Goal: Information Seeking & Learning: Learn about a topic

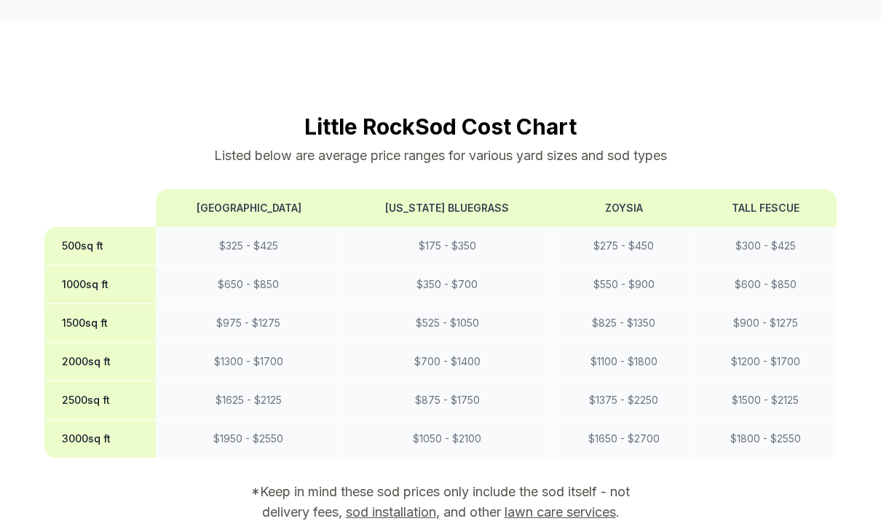
scroll to position [1180, 0]
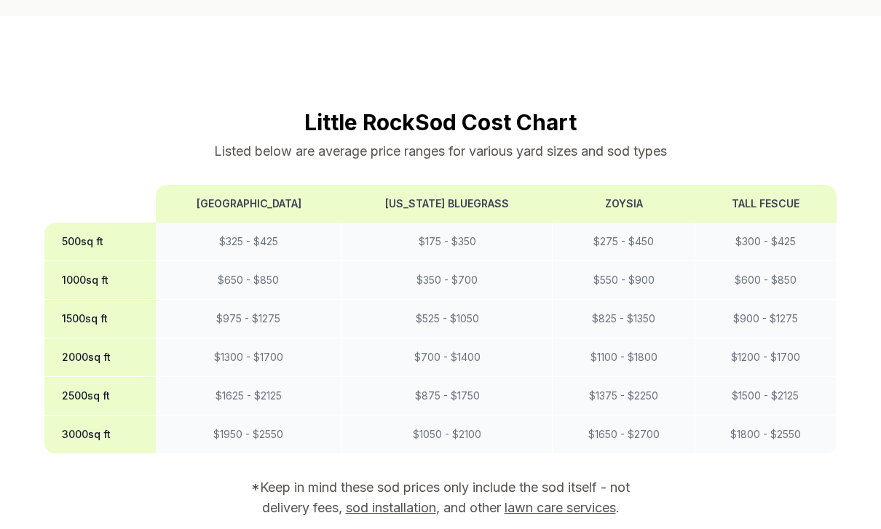
click at [387, 500] on link "sod installation" at bounding box center [391, 507] width 90 height 15
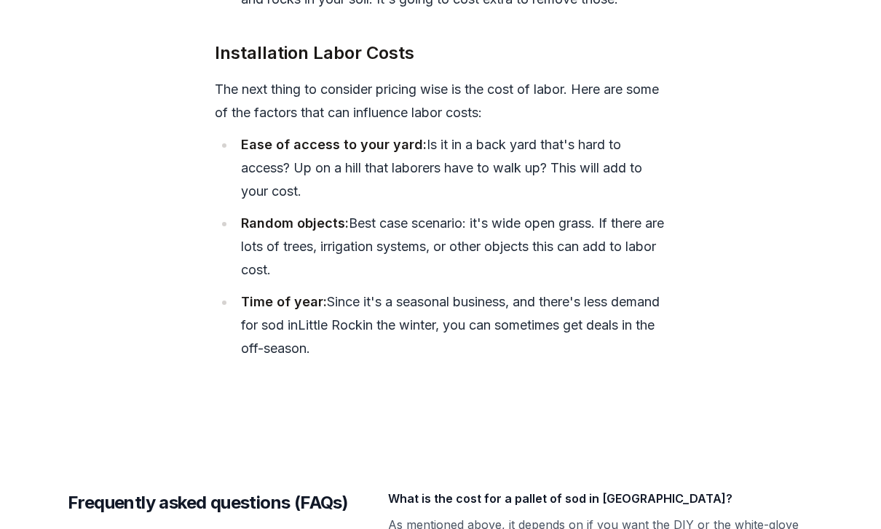
scroll to position [5710, 0]
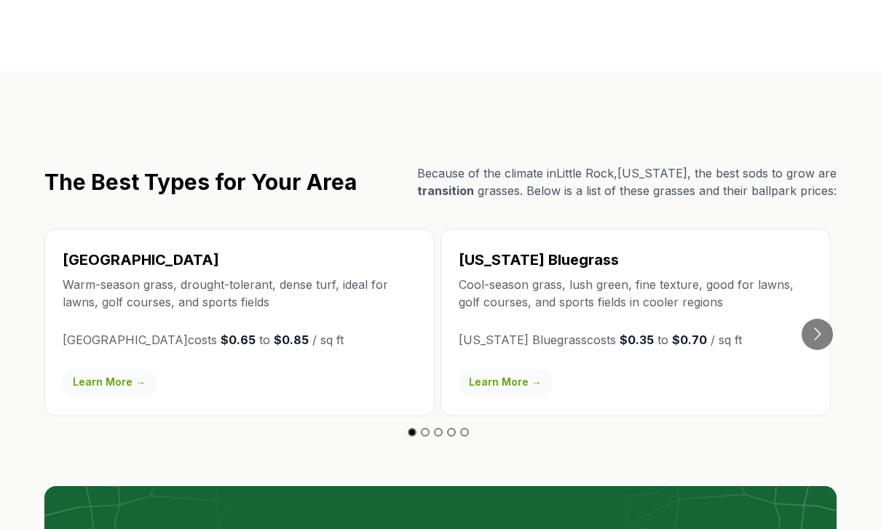
scroll to position [2424, 0]
click at [826, 319] on button "Go to next slide" at bounding box center [816, 334] width 31 height 31
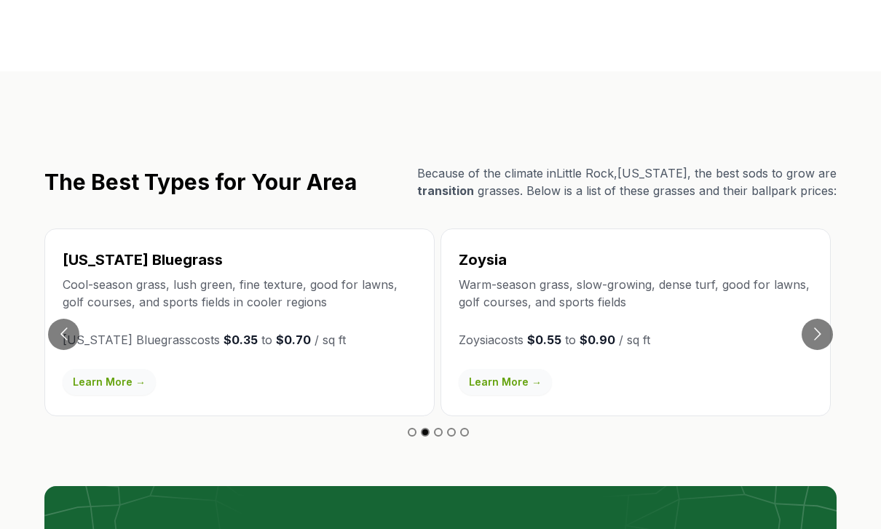
click at [822, 319] on button "Go to next slide" at bounding box center [816, 334] width 31 height 31
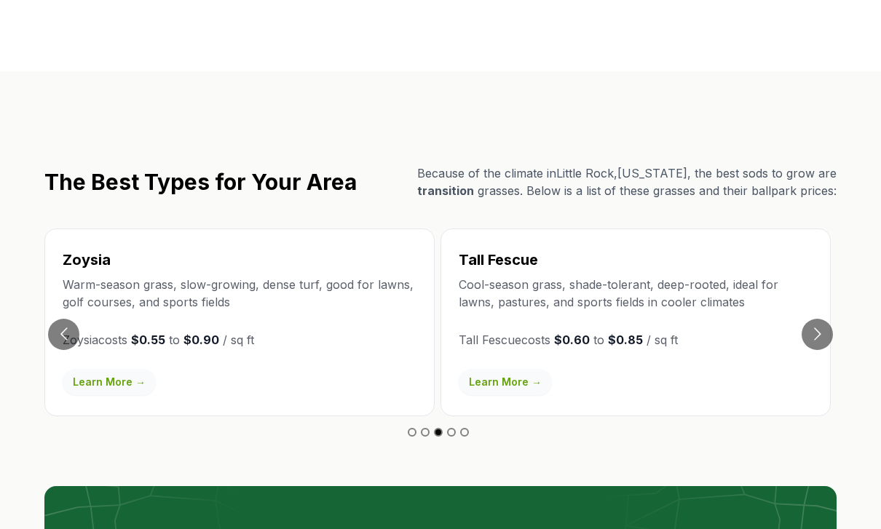
click at [825, 319] on button "Go to next slide" at bounding box center [816, 334] width 31 height 31
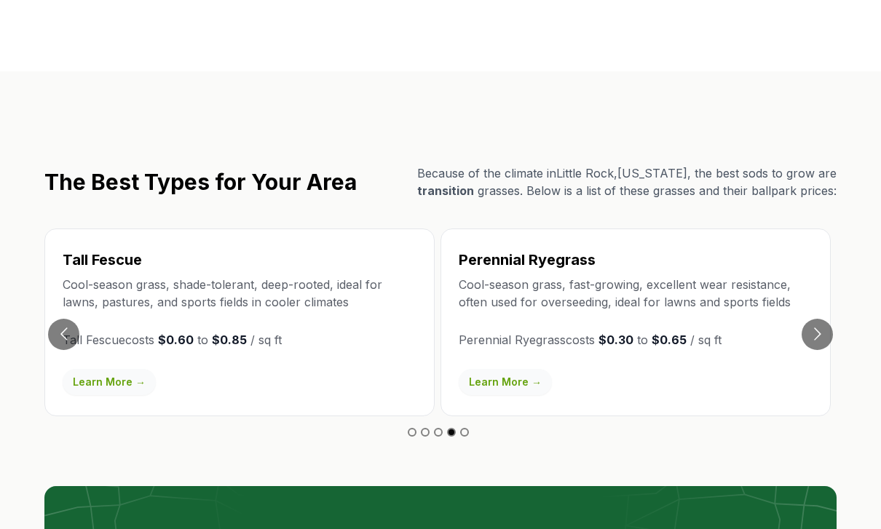
click at [826, 319] on button "Go to next slide" at bounding box center [816, 334] width 31 height 31
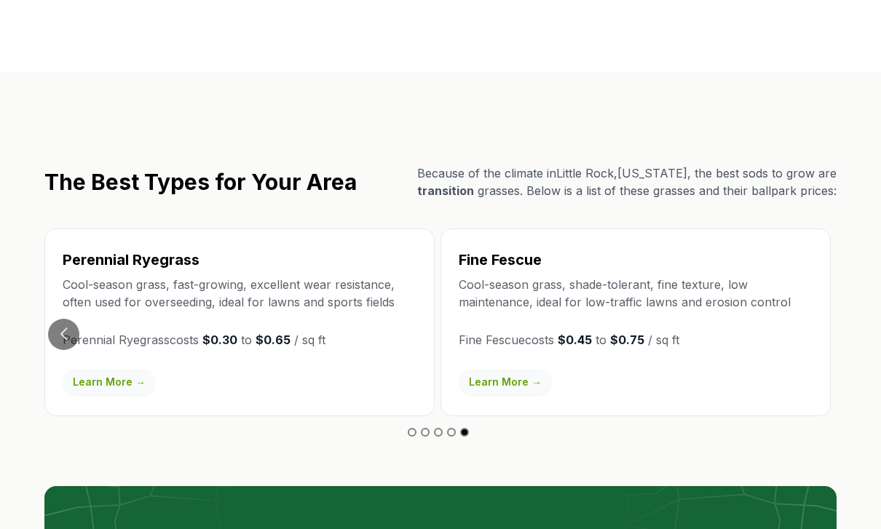
click at [63, 319] on button "Go to previous slide" at bounding box center [63, 334] width 31 height 31
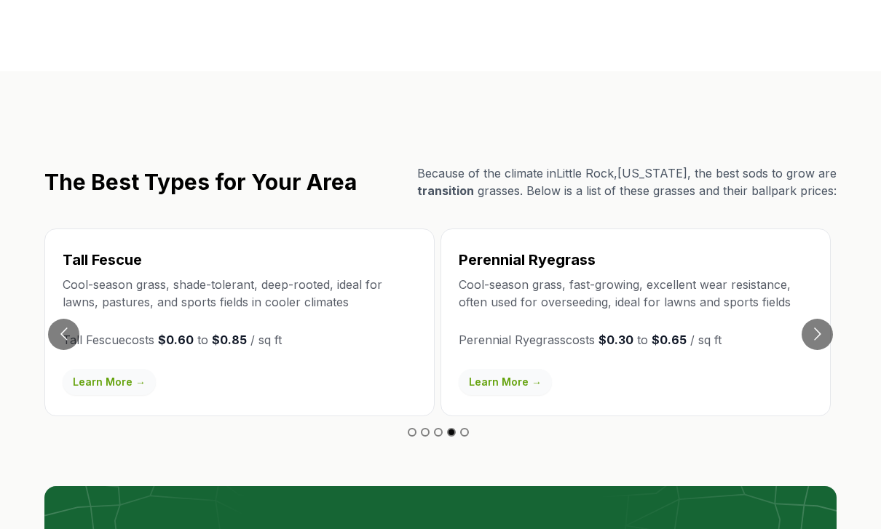
click at [65, 319] on button "Go to previous slide" at bounding box center [63, 334] width 31 height 31
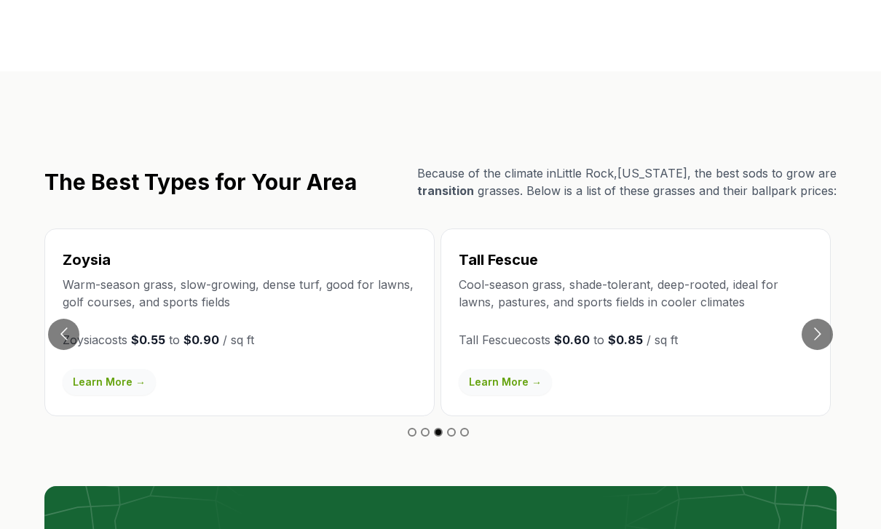
click at [71, 319] on button "Go to previous slide" at bounding box center [63, 334] width 31 height 31
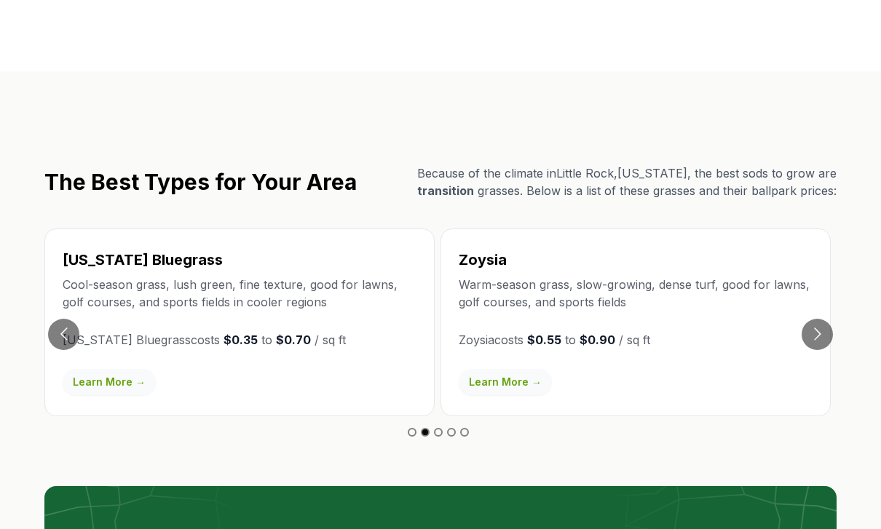
click at [73, 319] on button "Go to previous slide" at bounding box center [63, 334] width 31 height 31
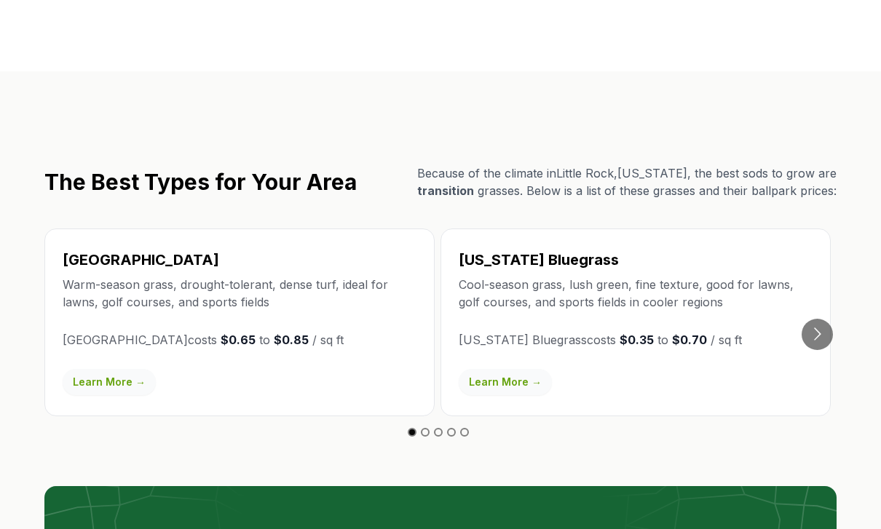
click at [112, 369] on link "Learn More →" at bounding box center [109, 382] width 93 height 26
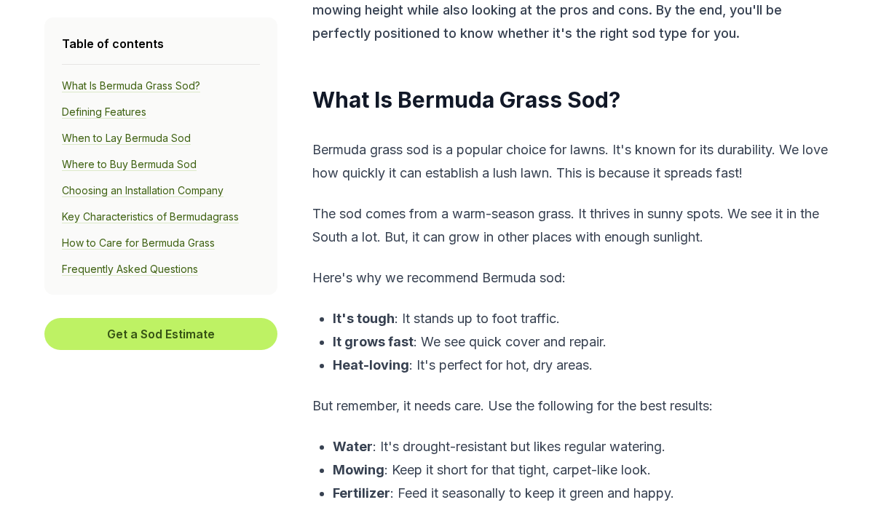
scroll to position [527, 0]
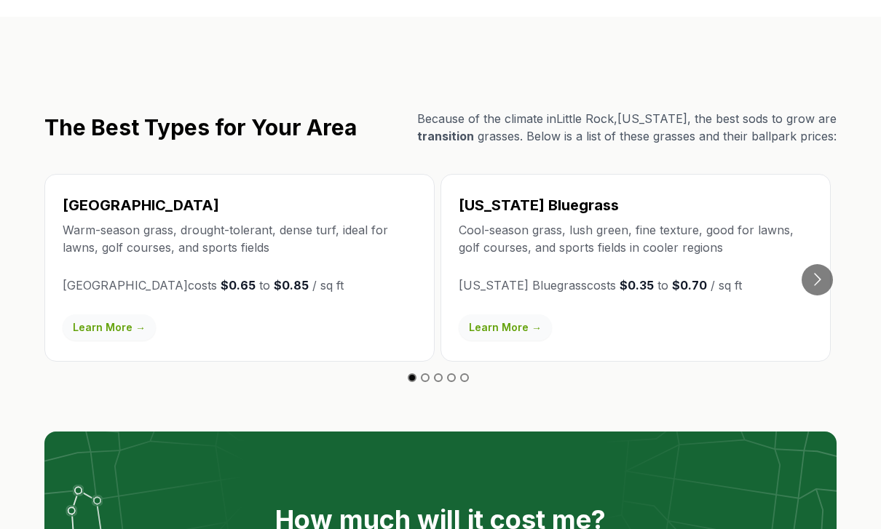
click at [821, 265] on button "Go to next slide" at bounding box center [816, 280] width 31 height 31
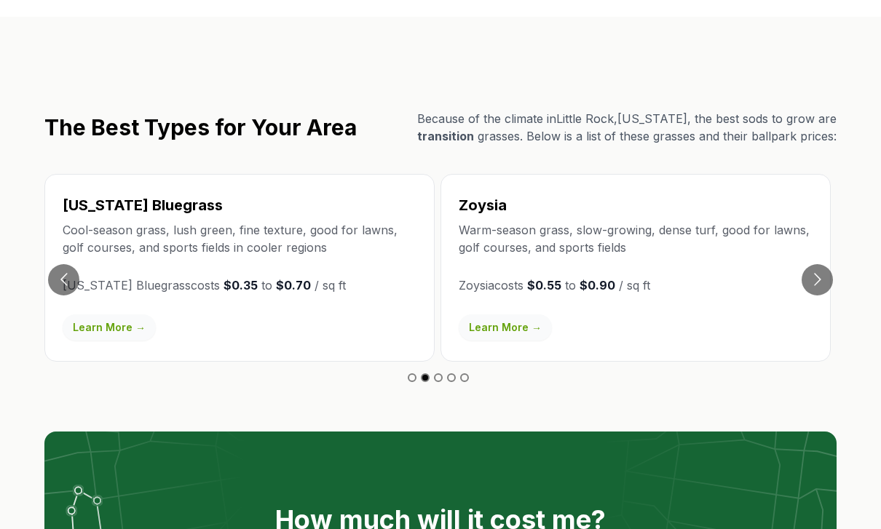
click at [507, 314] on link "Learn More →" at bounding box center [504, 327] width 93 height 26
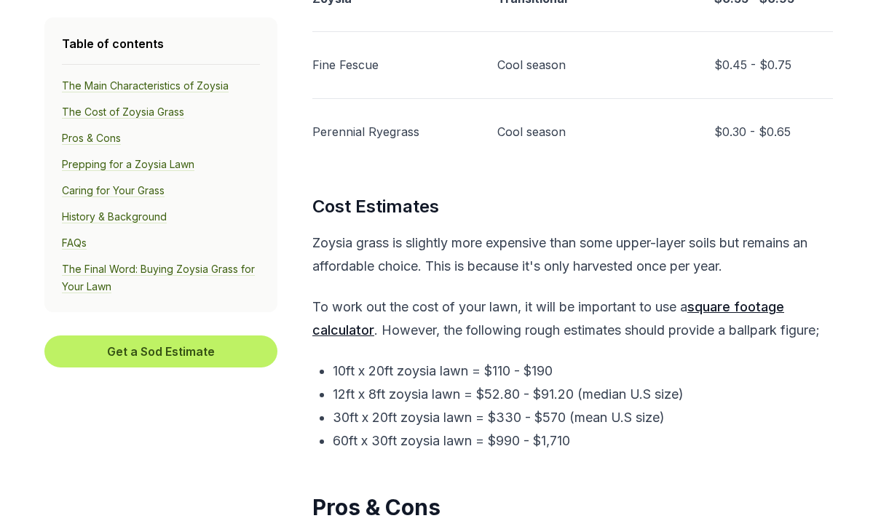
scroll to position [2795, 0]
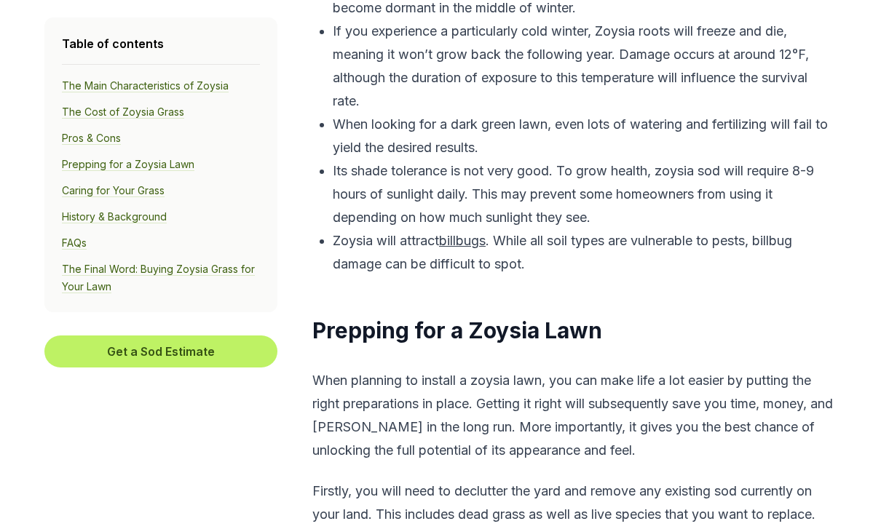
scroll to position [4126, 0]
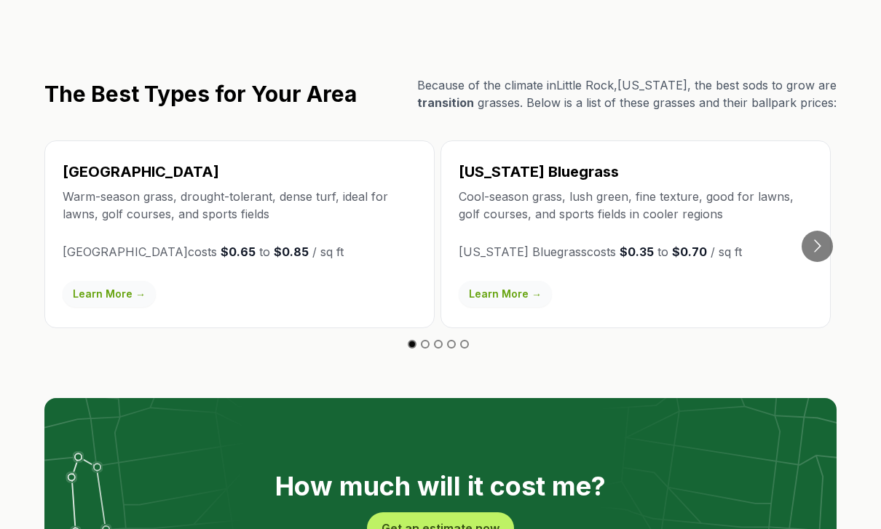
scroll to position [2512, 0]
click at [90, 281] on link "Learn More →" at bounding box center [109, 294] width 93 height 26
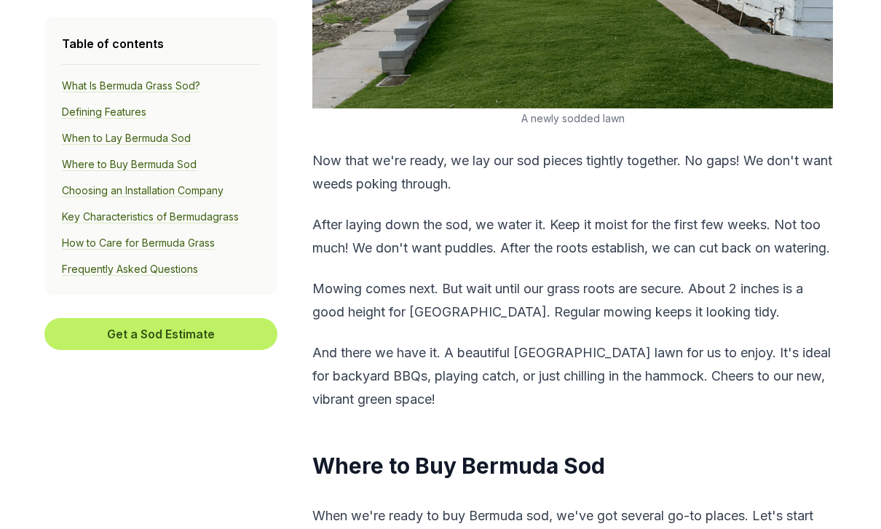
scroll to position [3293, 0]
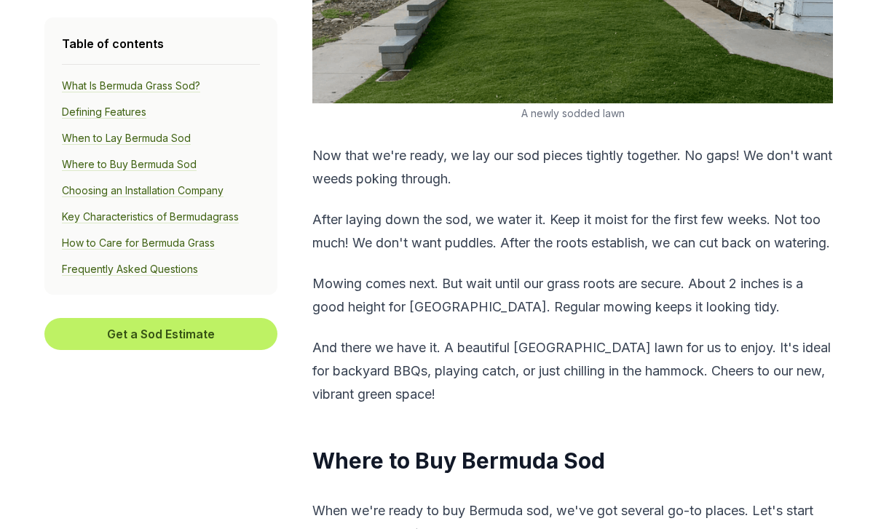
click at [798, 449] on h2 "Where to Buy Bermuda Sod" at bounding box center [572, 461] width 520 height 29
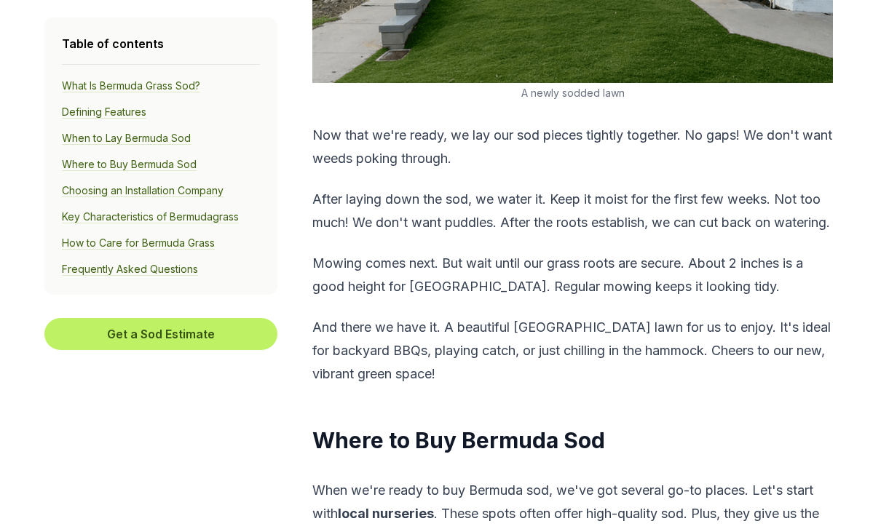
scroll to position [3313, 0]
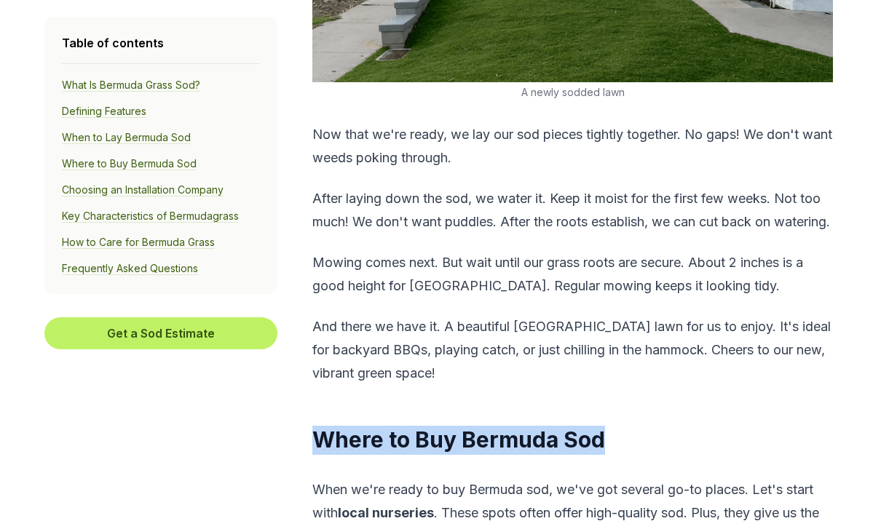
click at [803, 434] on h2 "Where to Buy Bermuda Sod" at bounding box center [572, 440] width 520 height 29
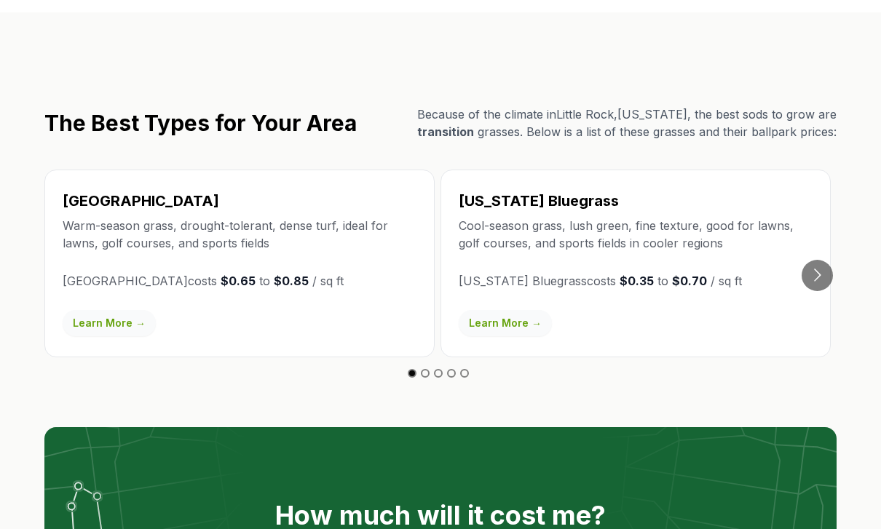
scroll to position [2482, 0]
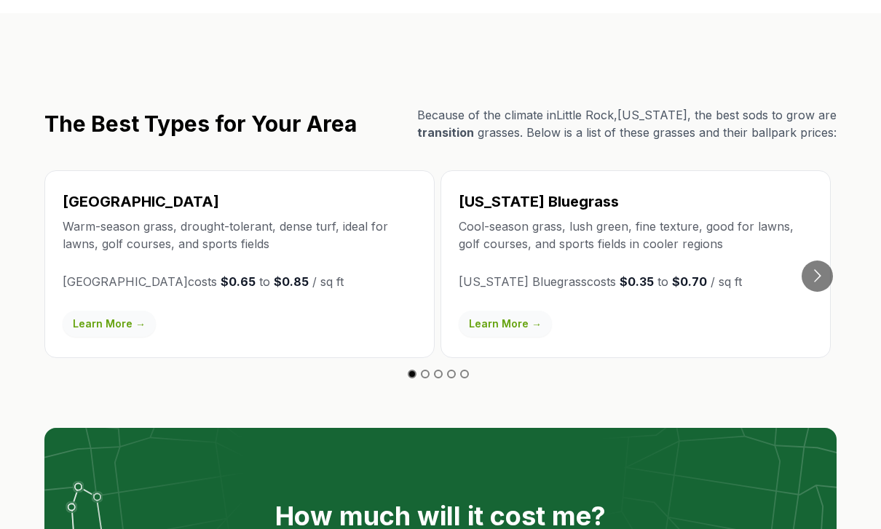
click at [819, 295] on div "[US_STATE] Bluegrass Cool-season grass, lush green, fine texture, good for lawn…" at bounding box center [635, 264] width 390 height 188
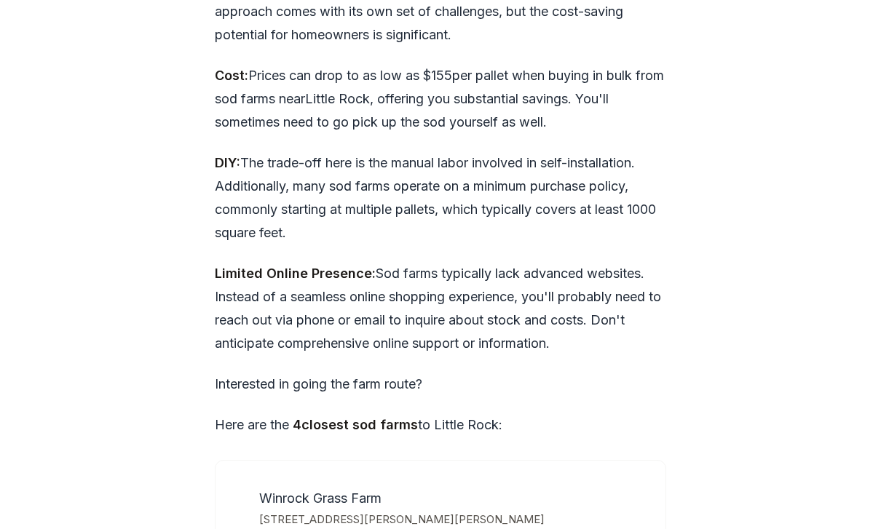
scroll to position [4271, 0]
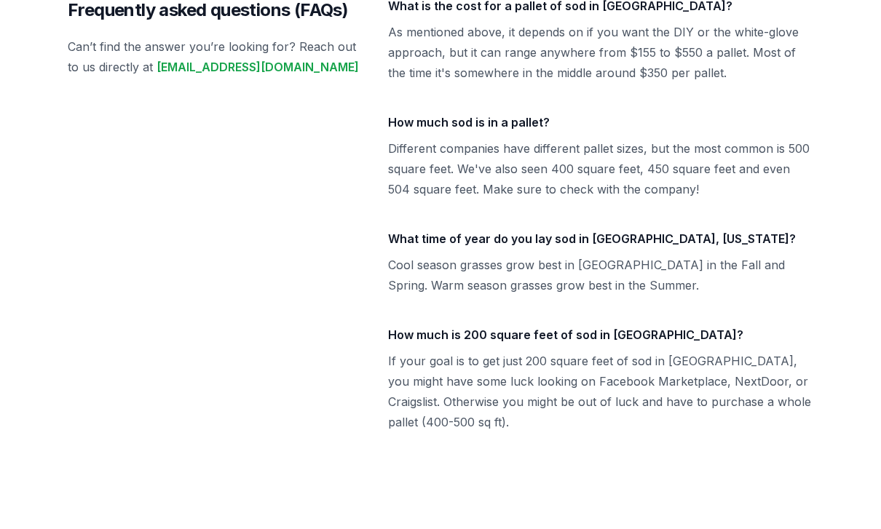
scroll to position [6187, 0]
